Goal: Information Seeking & Learning: Learn about a topic

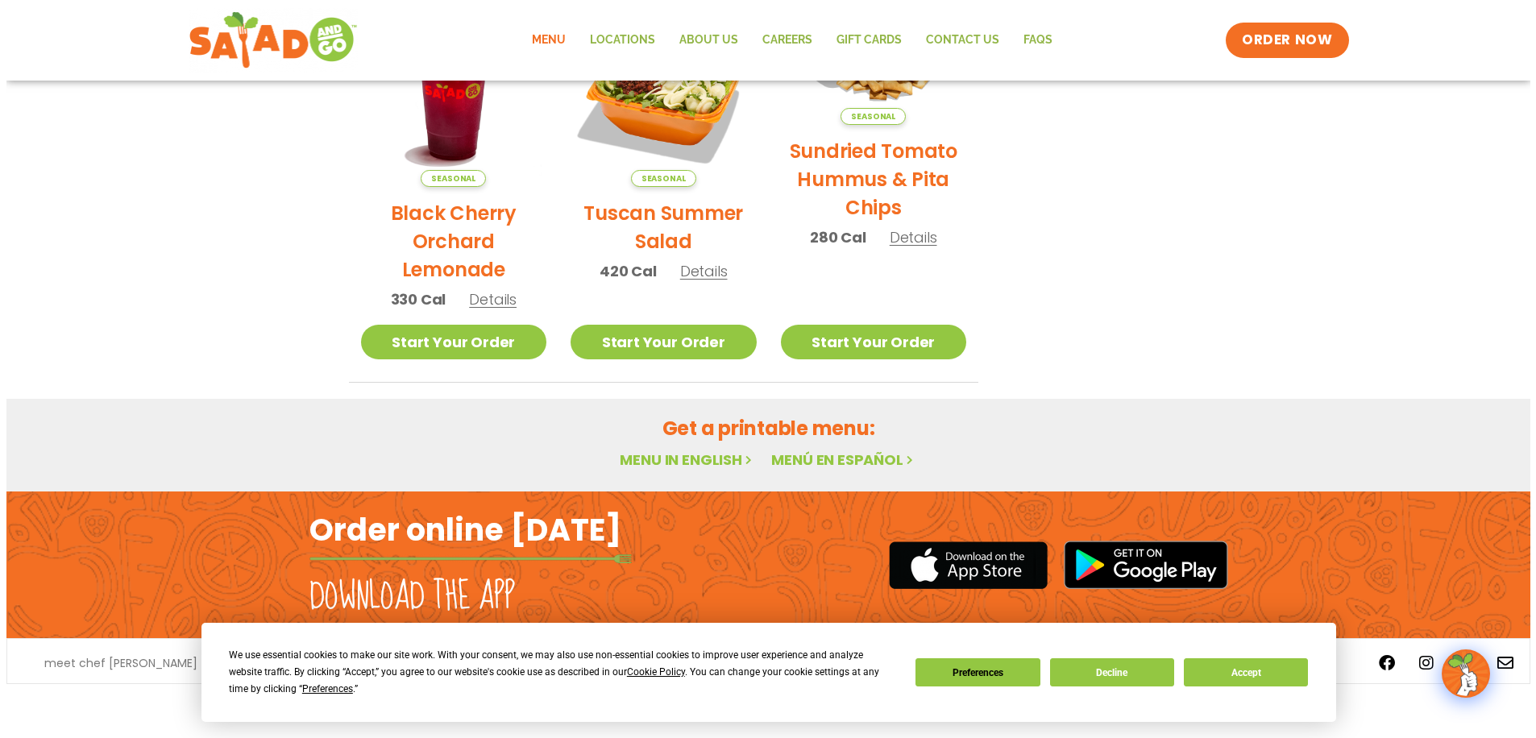
scroll to position [699, 0]
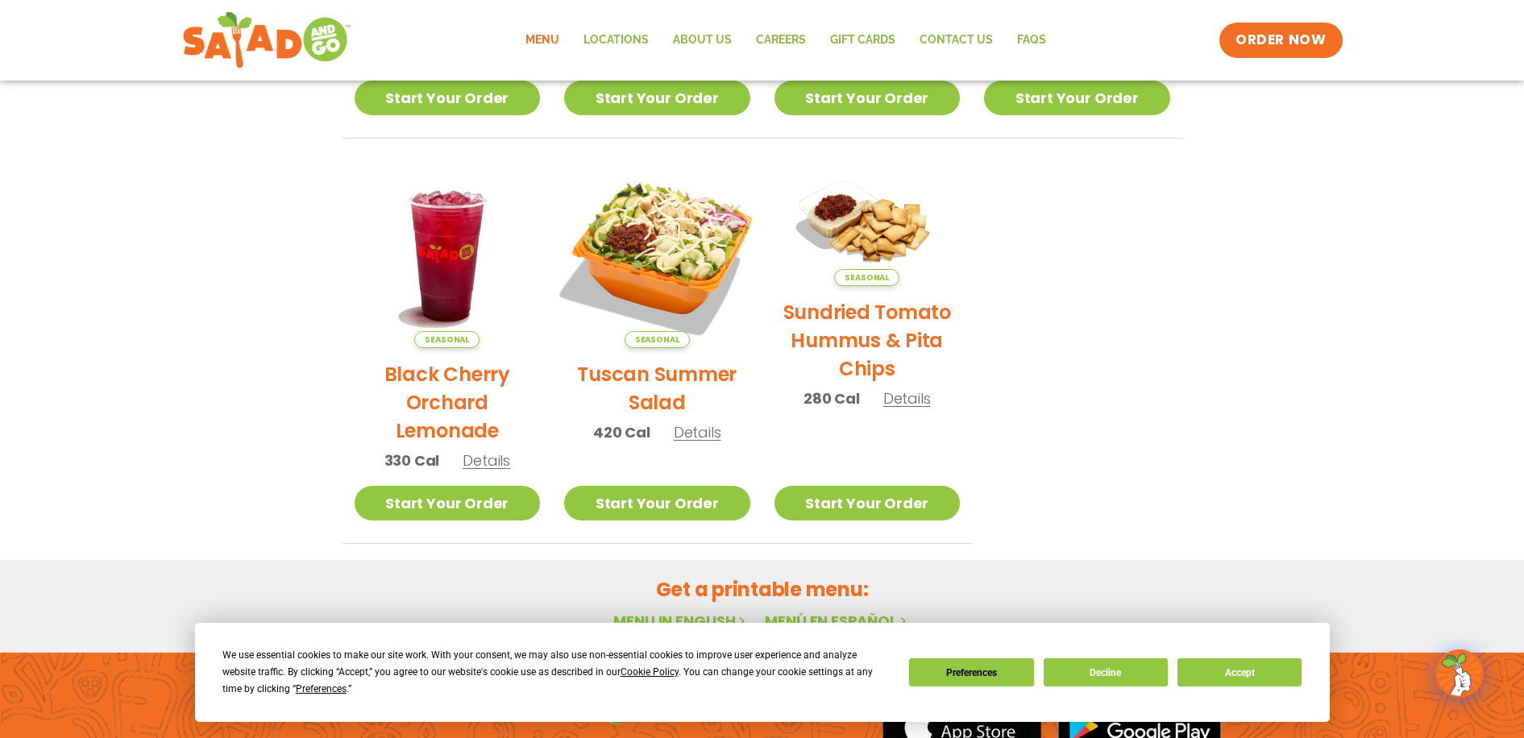
click at [669, 243] on img at bounding box center [657, 255] width 218 height 218
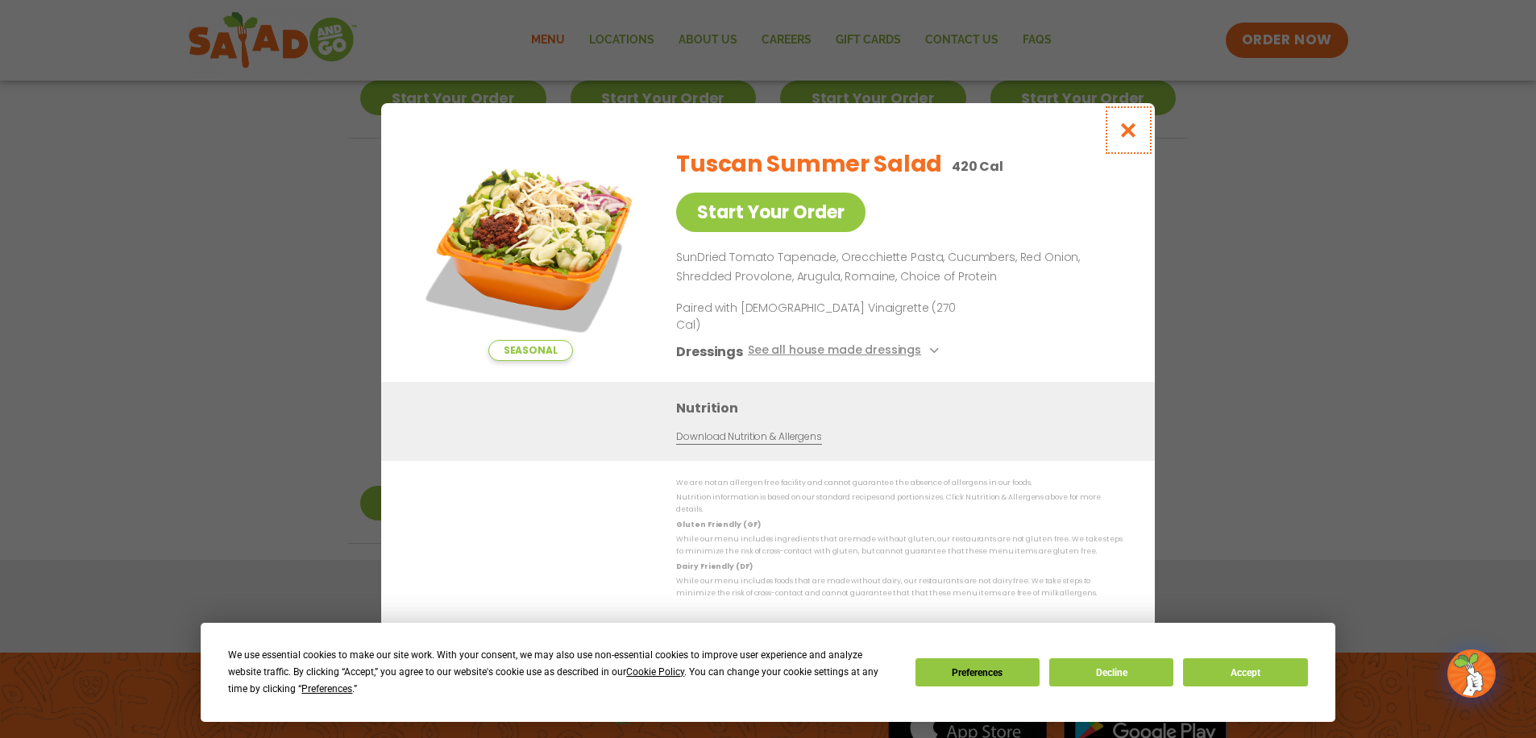
click at [1122, 137] on icon "Close modal" at bounding box center [1129, 130] width 20 height 17
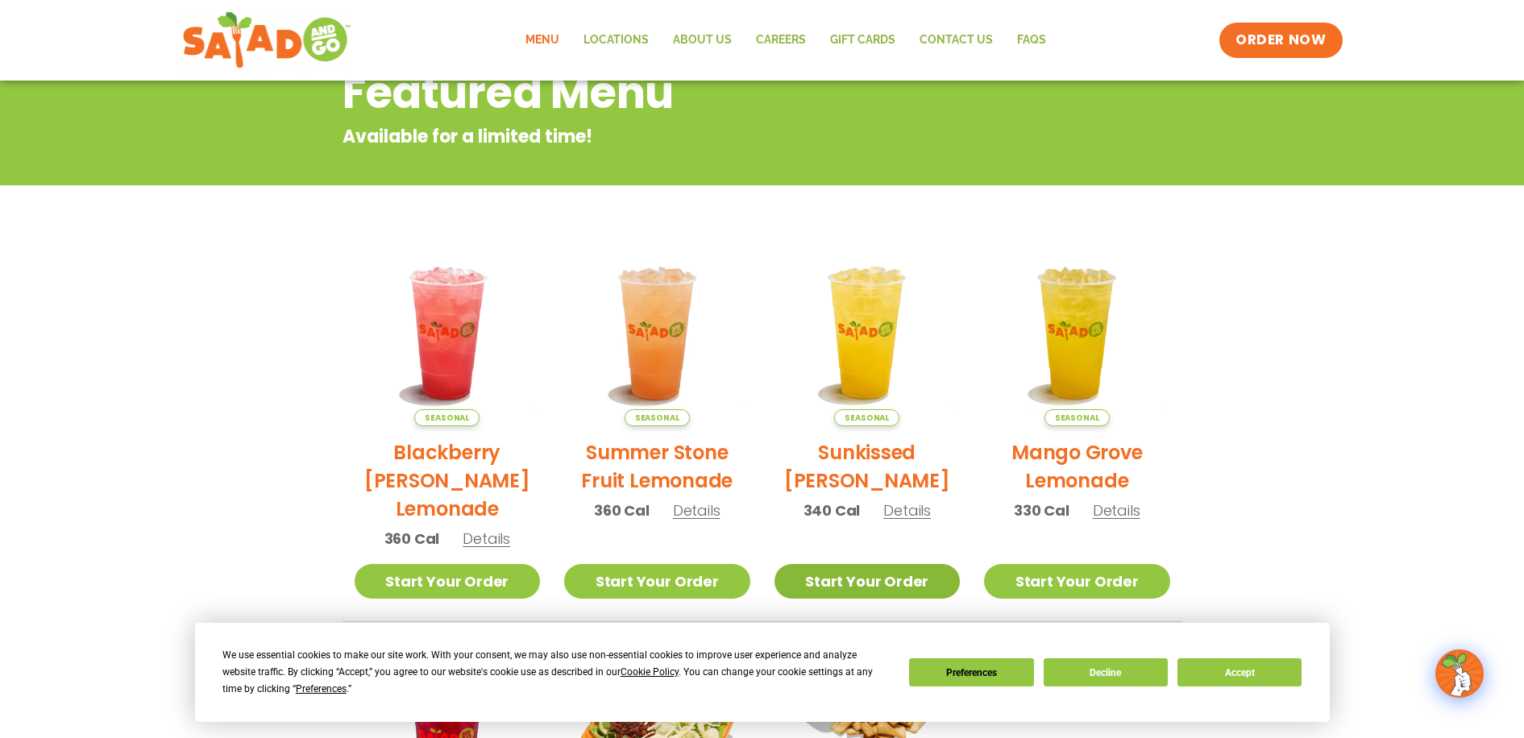
scroll to position [0, 0]
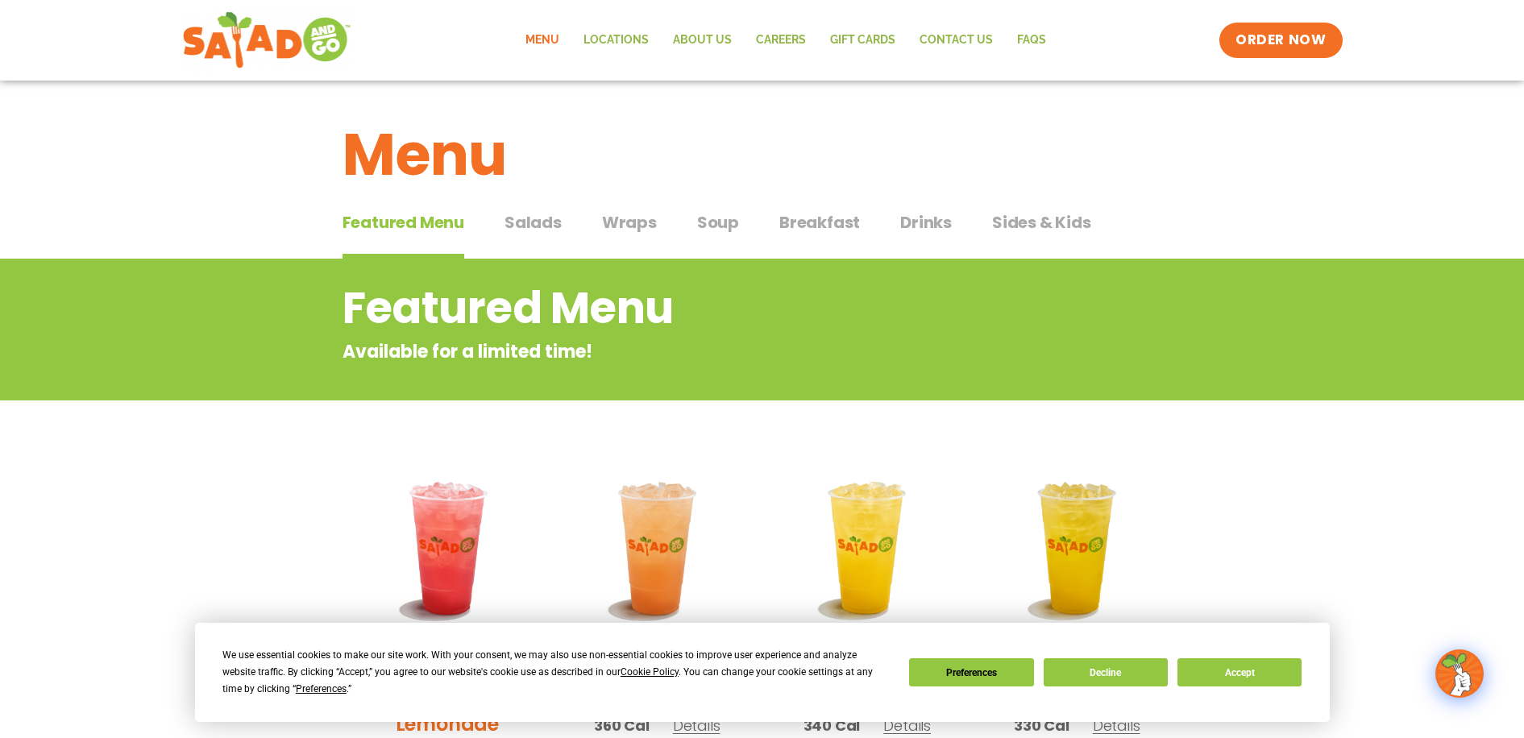
click at [543, 222] on span "Salads" at bounding box center [533, 222] width 57 height 24
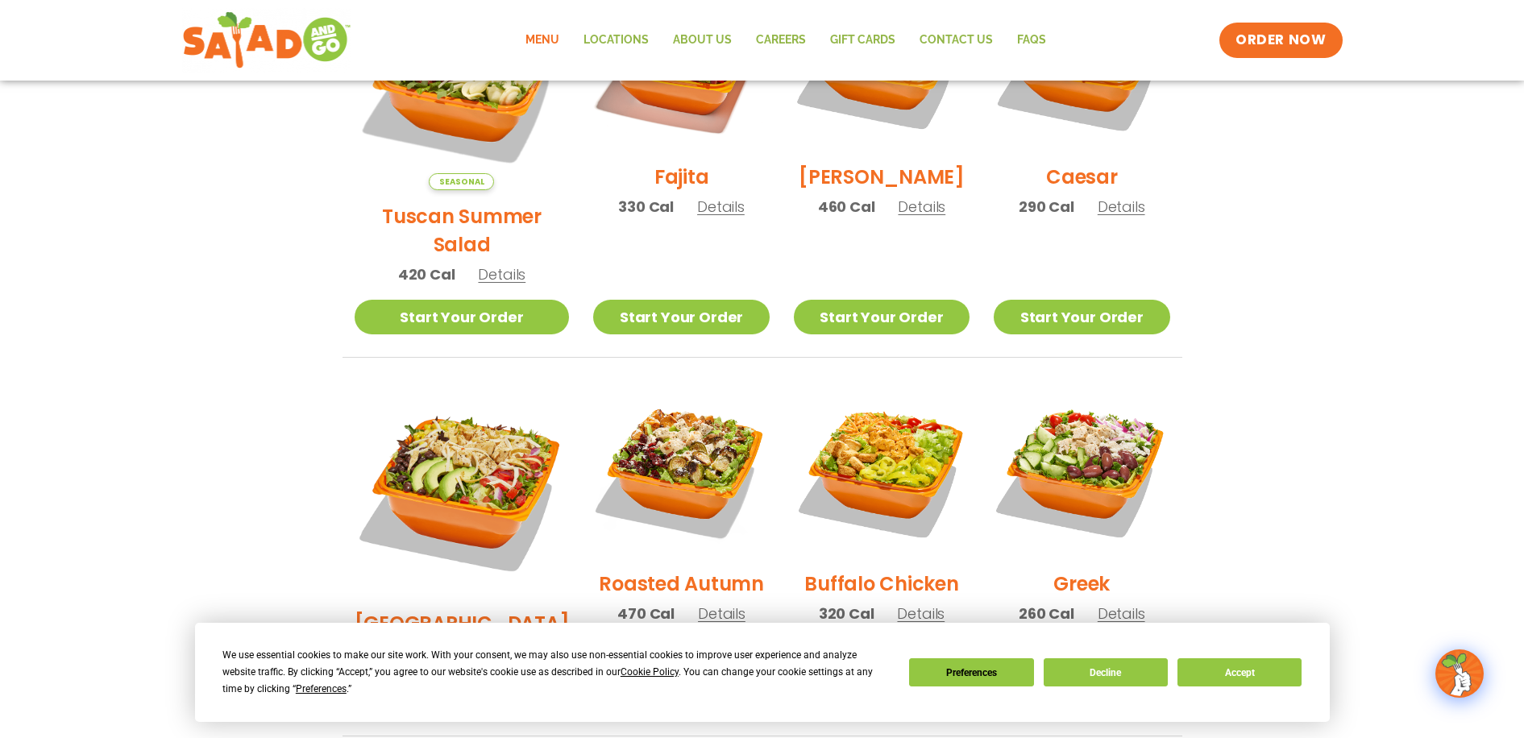
scroll to position [480, 0]
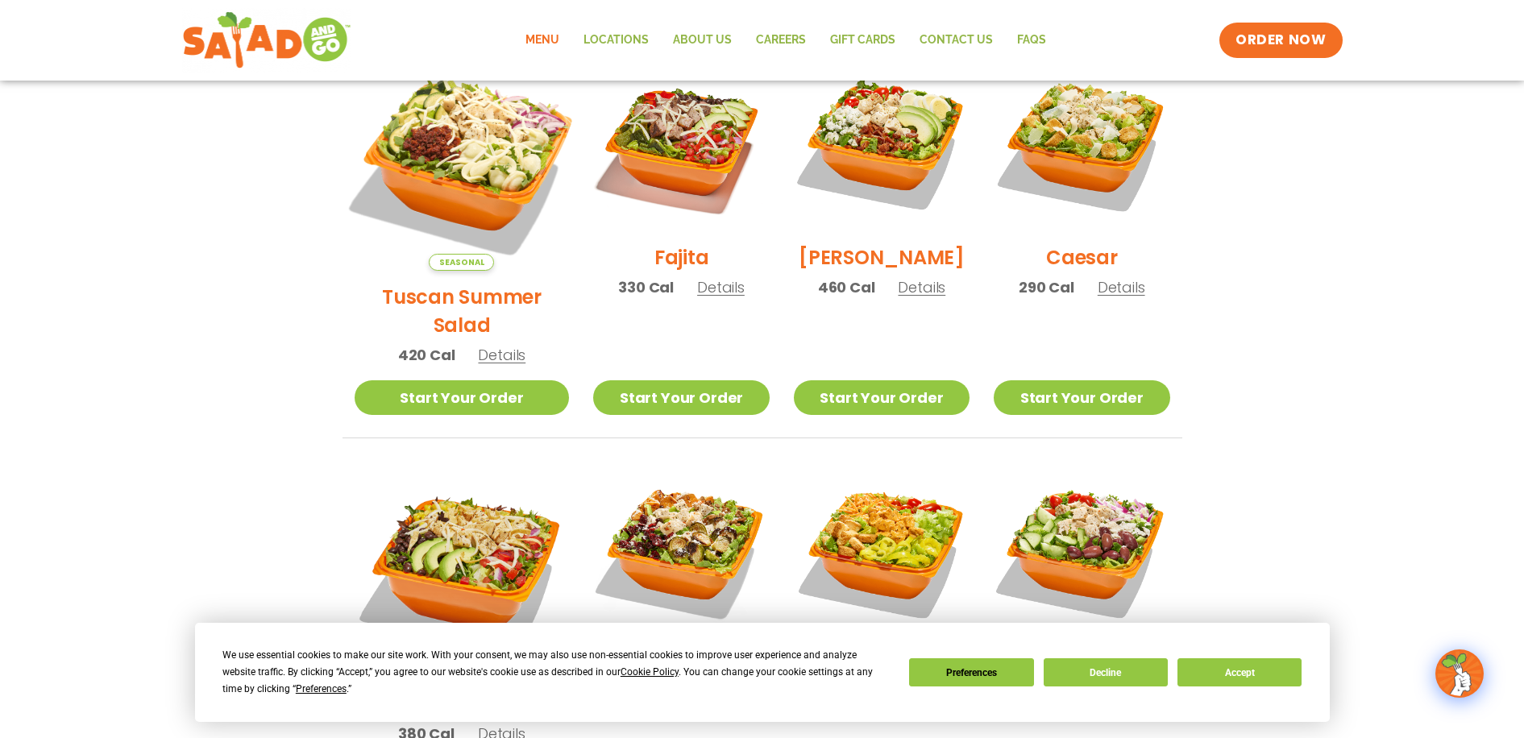
click at [471, 149] on img at bounding box center [461, 163] width 252 height 252
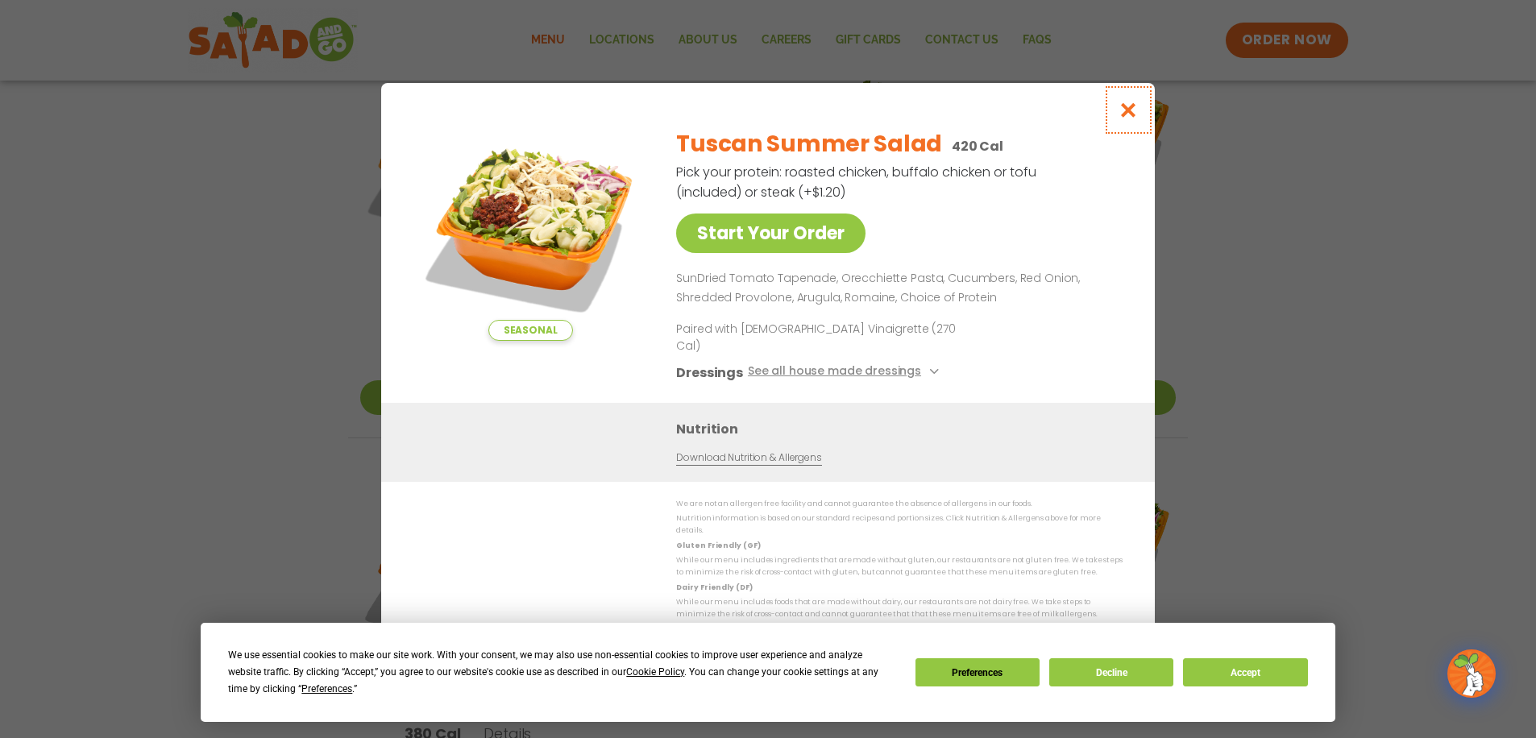
click at [1126, 118] on icon "Close modal" at bounding box center [1129, 110] width 20 height 17
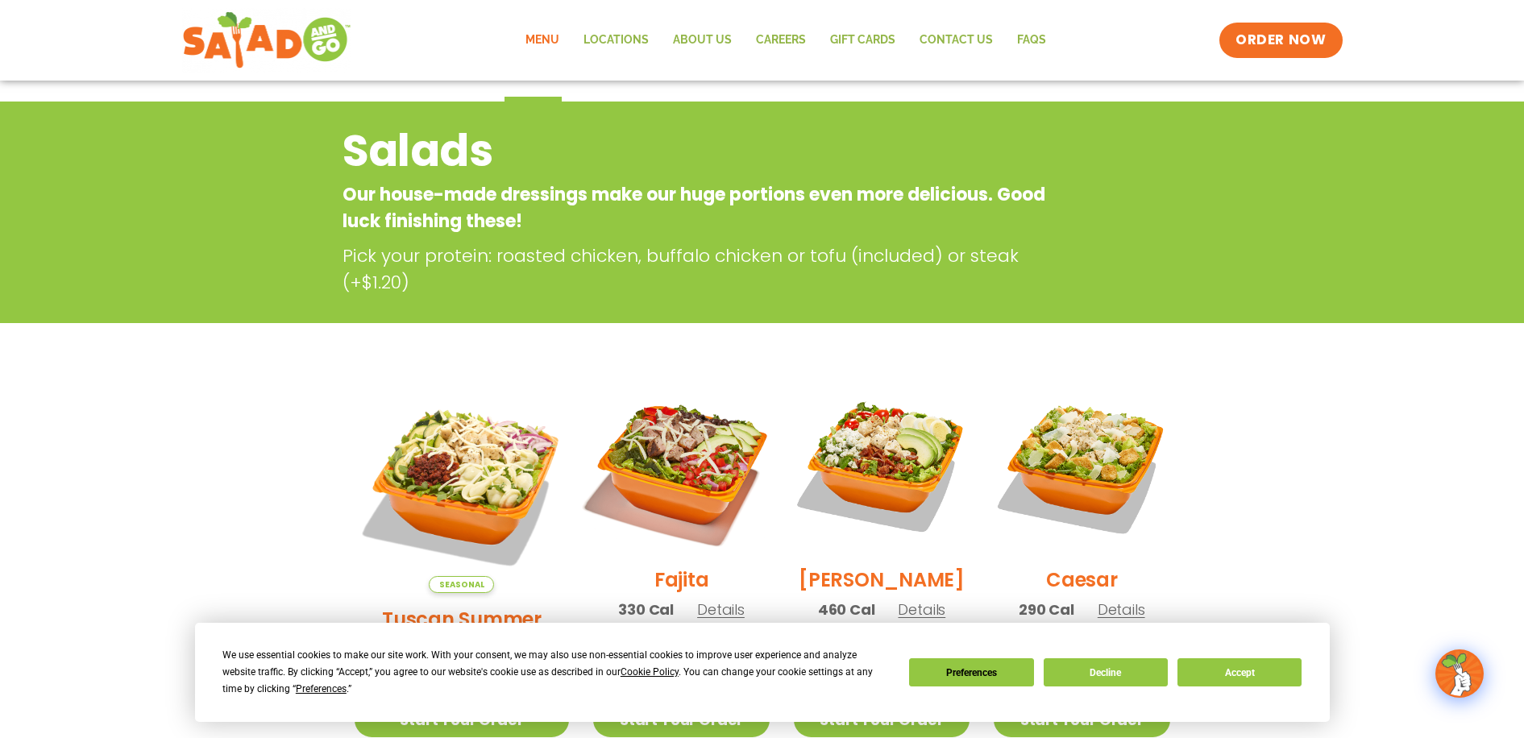
scroll to position [0, 0]
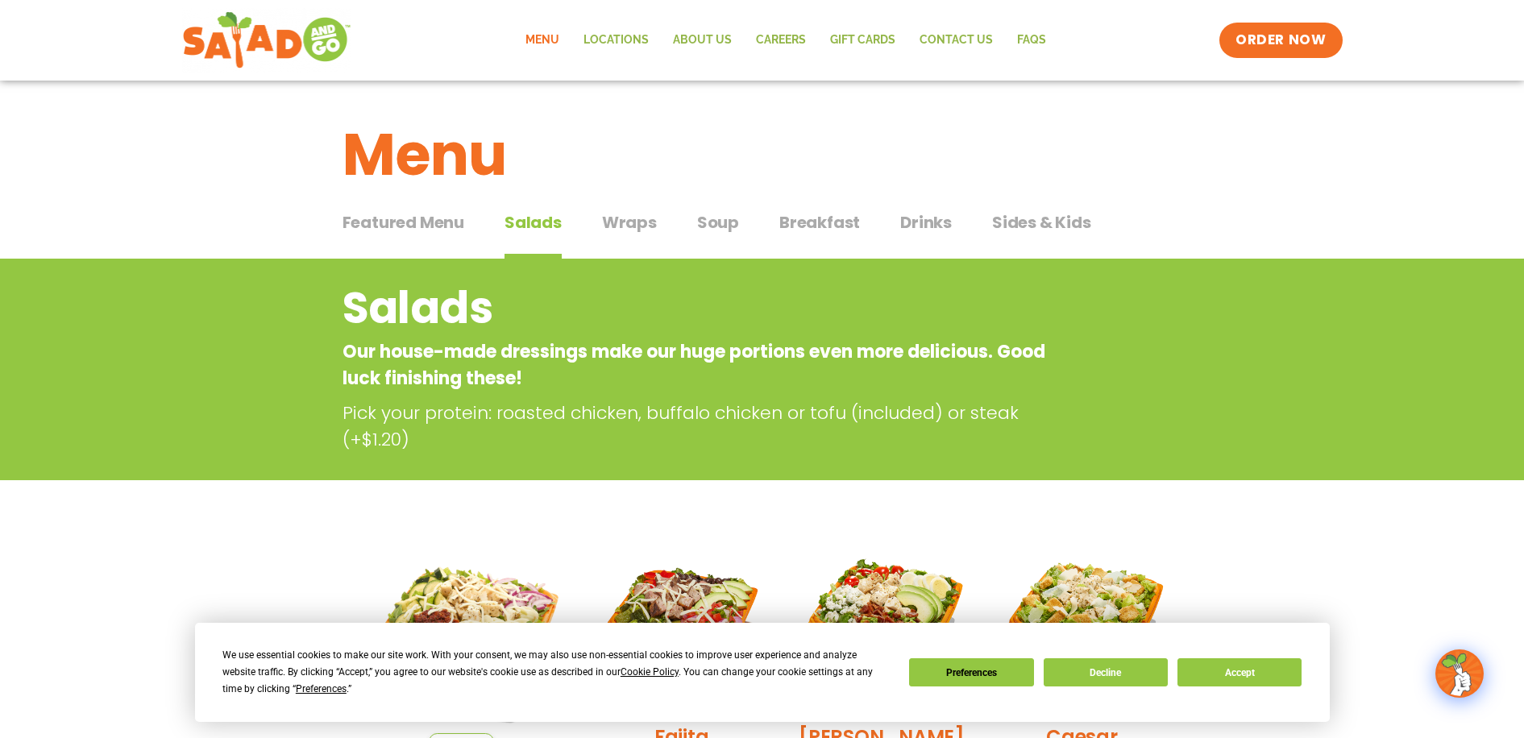
click at [617, 222] on span "Wraps" at bounding box center [629, 222] width 55 height 24
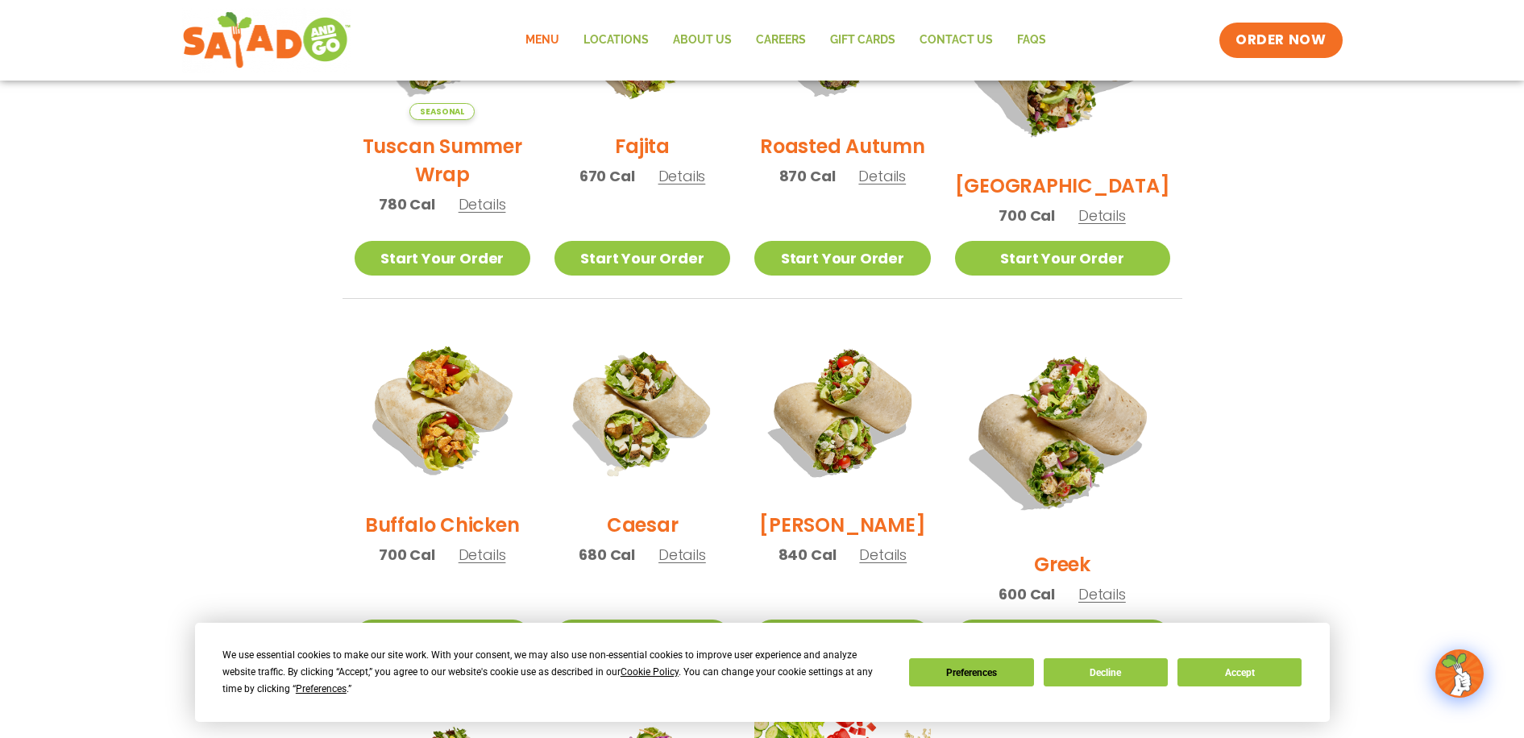
scroll to position [161, 0]
